Goal: Task Accomplishment & Management: Use online tool/utility

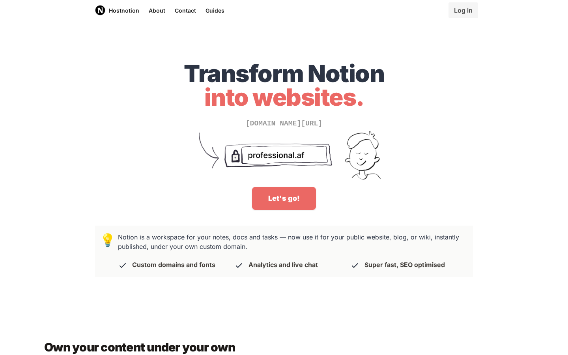
click at [426, 46] on div "Transform Notion into websites. [DOMAIN_NAME][URL] Let's go!" at bounding box center [284, 124] width 568 height 189
click at [449, 128] on figure "[DOMAIN_NAME][URL]" at bounding box center [284, 152] width 379 height 69
click at [477, 97] on div "Transform Notion into websites. notion.so/My-Professional-Page-7a04012537f44f75…" at bounding box center [284, 124] width 568 height 189
click at [462, 10] on link "Log in" at bounding box center [464, 10] width 30 height 16
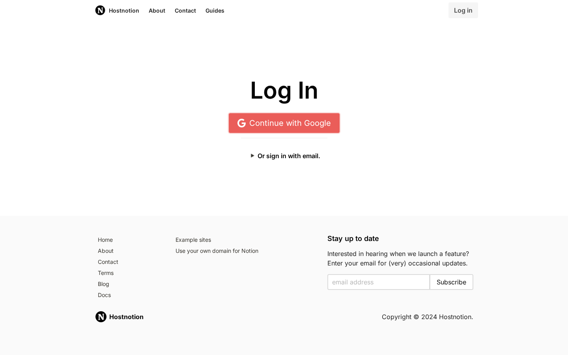
click at [303, 123] on link "Continue with Google" at bounding box center [284, 123] width 111 height 20
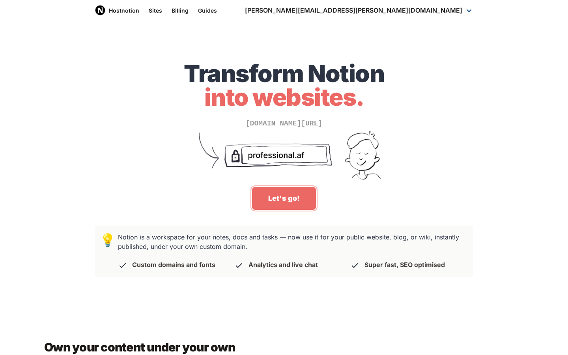
click at [287, 197] on link "Let's go!" at bounding box center [284, 198] width 64 height 23
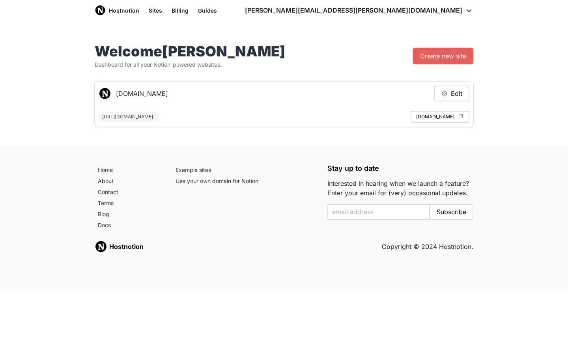
click at [447, 56] on link "Create new site" at bounding box center [443, 56] width 60 height 16
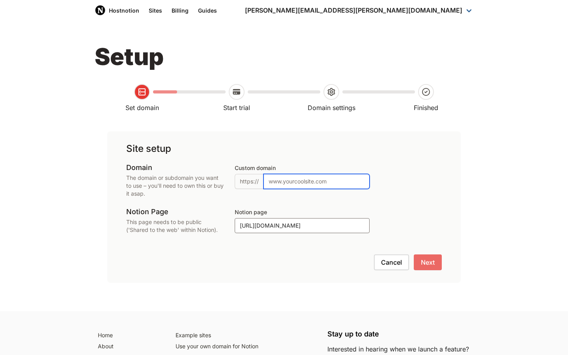
click at [286, 184] on input "Custom domain" at bounding box center [317, 181] width 106 height 15
type input "[DOMAIN_NAME][PERSON_NAME]"
click at [486, 185] on div "Setup Set domain Start trial Domain settings Finished Site setup Domain The dom…" at bounding box center [284, 166] width 568 height 291
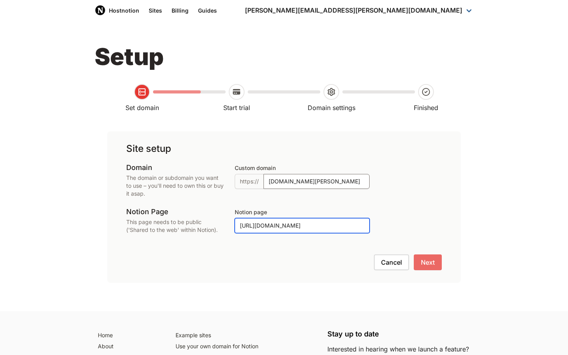
click at [310, 222] on input "[URL][DOMAIN_NAME]" at bounding box center [302, 225] width 135 height 15
paste input "[URL][DOMAIN_NAME]"
type input "[URL][DOMAIN_NAME]"
click at [431, 265] on button "Next" at bounding box center [428, 262] width 28 height 16
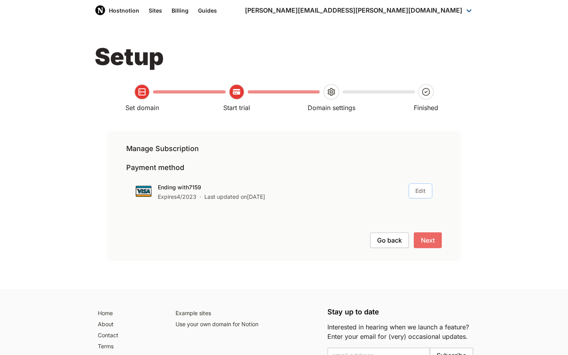
click at [420, 191] on button "Edit" at bounding box center [421, 190] width 24 height 15
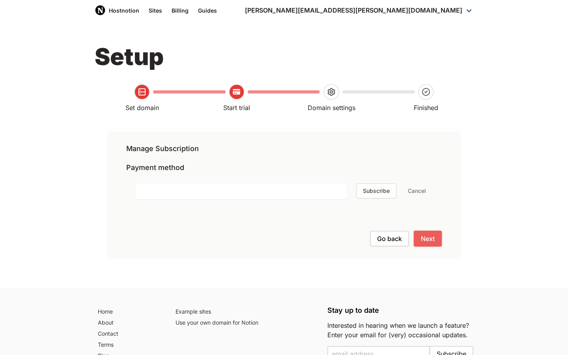
click at [434, 243] on button "Next" at bounding box center [428, 239] width 28 height 16
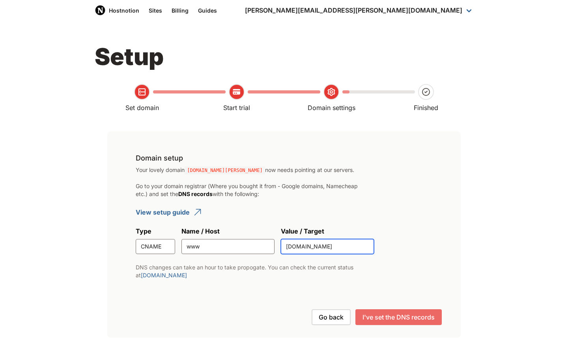
click at [327, 248] on input "[DOMAIN_NAME]" at bounding box center [327, 246] width 93 height 15
click at [460, 171] on div "Domain setup Your lovely domain [DOMAIN_NAME][PERSON_NAME] now needs pointing a…" at bounding box center [284, 234] width 354 height 206
